Goal: Task Accomplishment & Management: Use online tool/utility

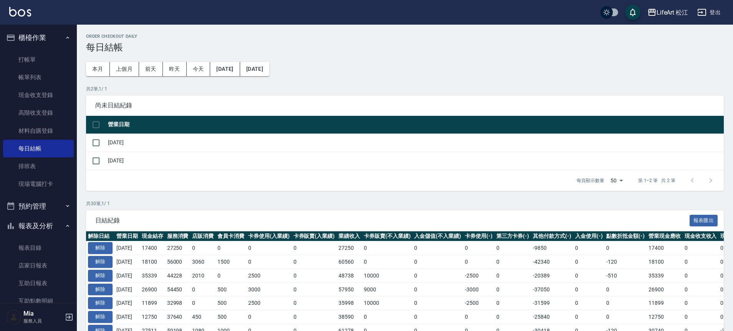
scroll to position [6, 0]
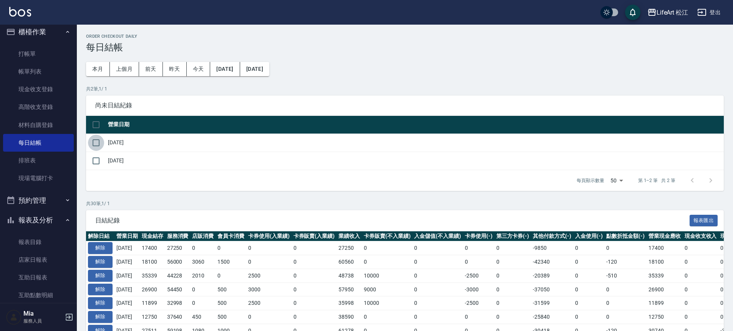
click at [97, 143] on input "checkbox" at bounding box center [96, 143] width 16 height 16
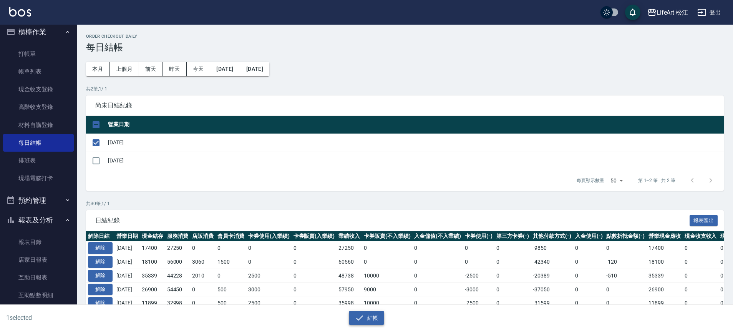
click at [378, 321] on button "結帳" at bounding box center [367, 318] width 36 height 14
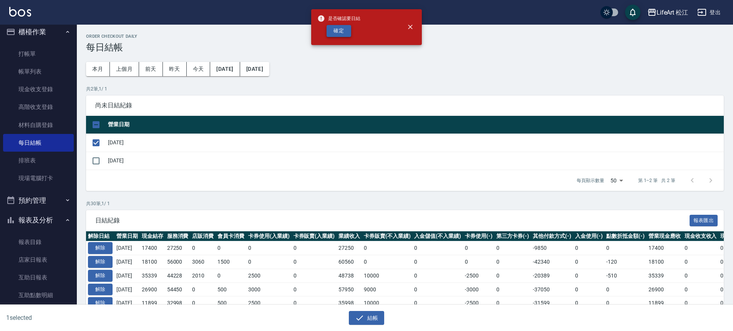
click at [345, 33] on button "確定" at bounding box center [339, 31] width 25 height 12
checkbox input "false"
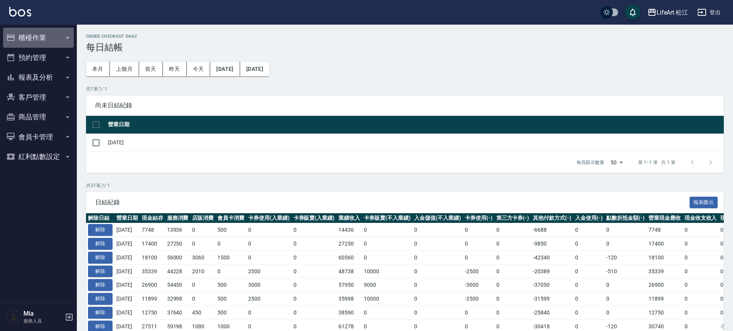
click at [58, 38] on button "櫃檯作業" at bounding box center [38, 38] width 71 height 20
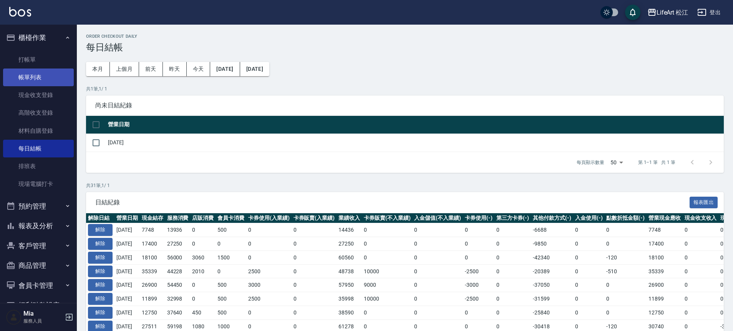
click at [46, 73] on link "帳單列表" at bounding box center [38, 77] width 71 height 18
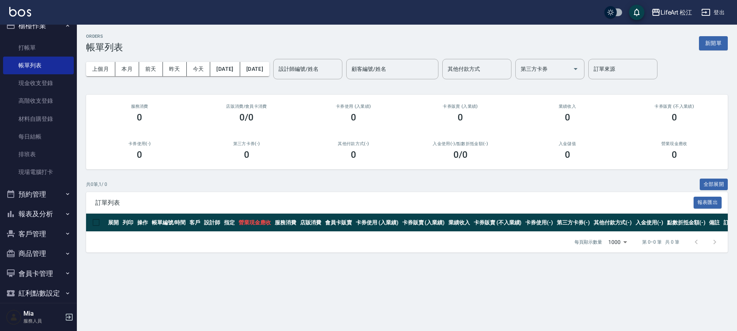
scroll to position [22, 0]
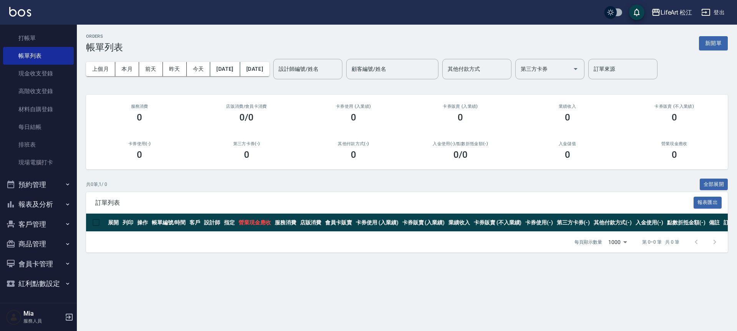
click at [38, 203] on button "報表及分析" at bounding box center [38, 204] width 71 height 20
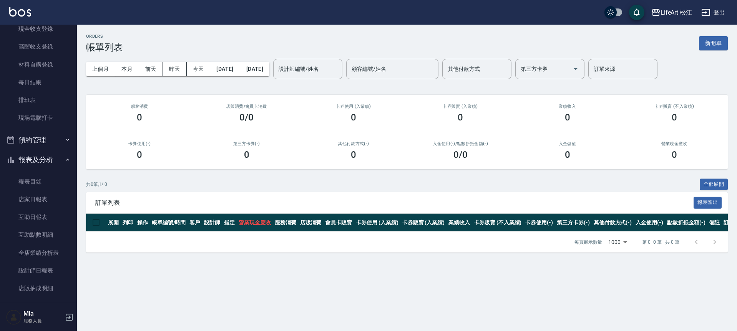
scroll to position [97, 0]
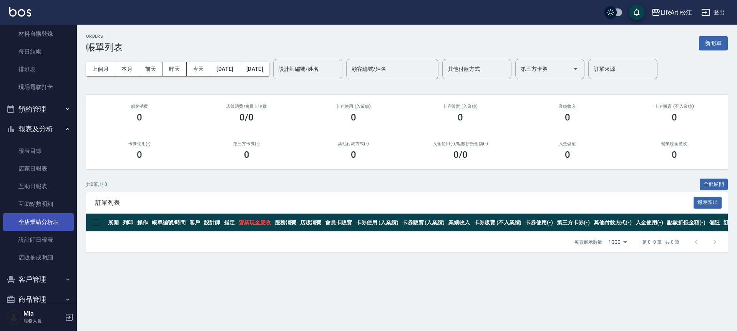
click at [53, 222] on link "全店業績分析表" at bounding box center [38, 222] width 71 height 18
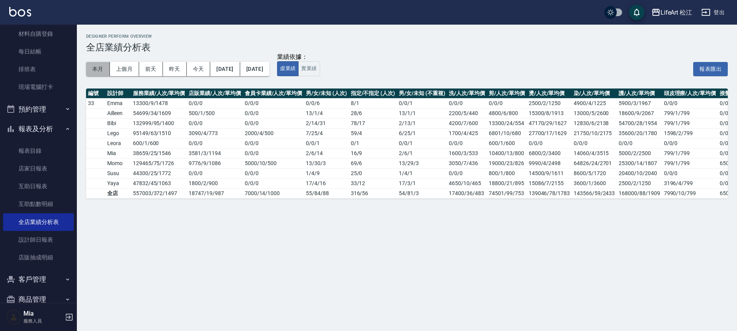
click at [106, 68] on button "本月" at bounding box center [98, 69] width 24 height 14
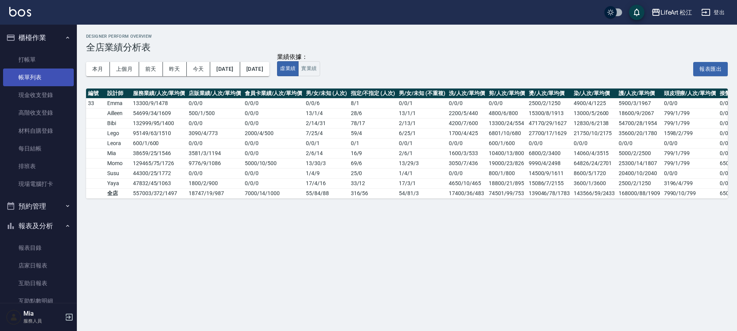
click at [46, 81] on link "帳單列表" at bounding box center [38, 77] width 71 height 18
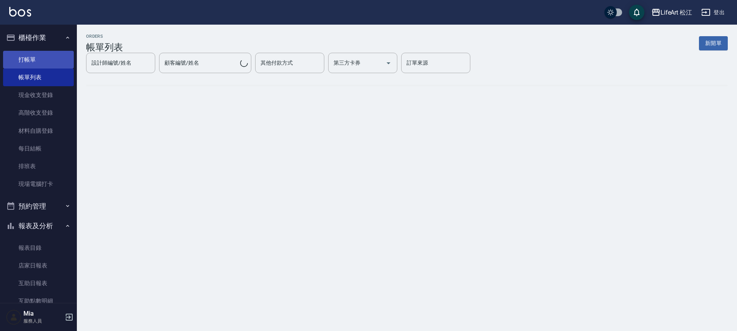
click at [49, 58] on link "打帳單" at bounding box center [38, 60] width 71 height 18
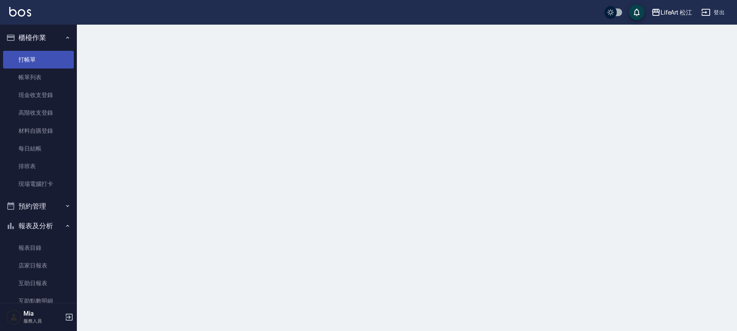
click at [49, 58] on link "打帳單" at bounding box center [38, 60] width 71 height 18
